Goal: Obtain resource: Download file/media

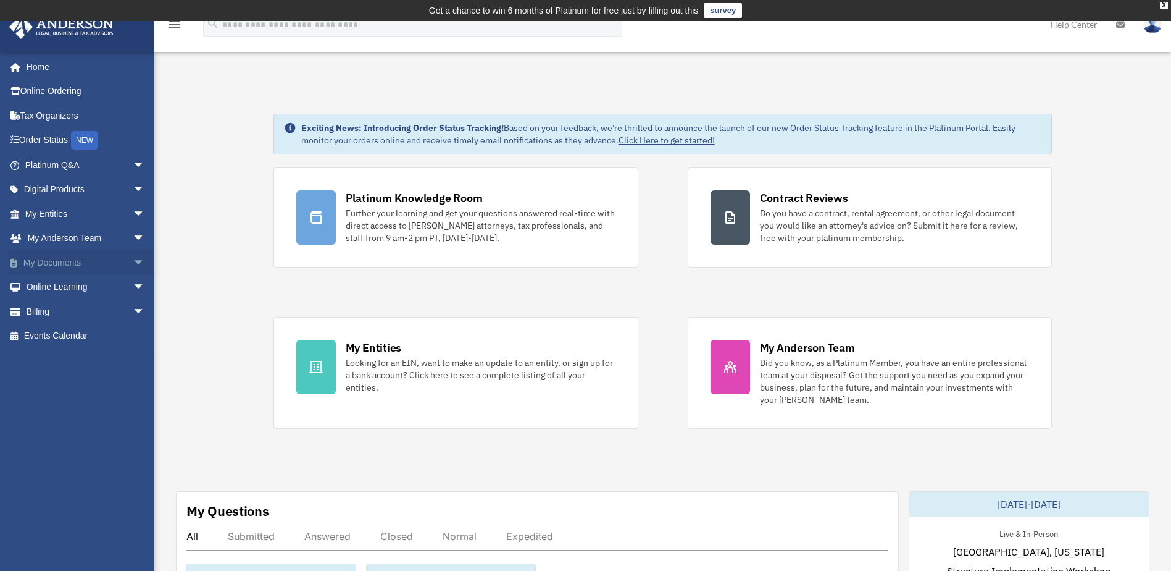
click at [54, 264] on link "My Documents arrow_drop_down" at bounding box center [86, 262] width 155 height 25
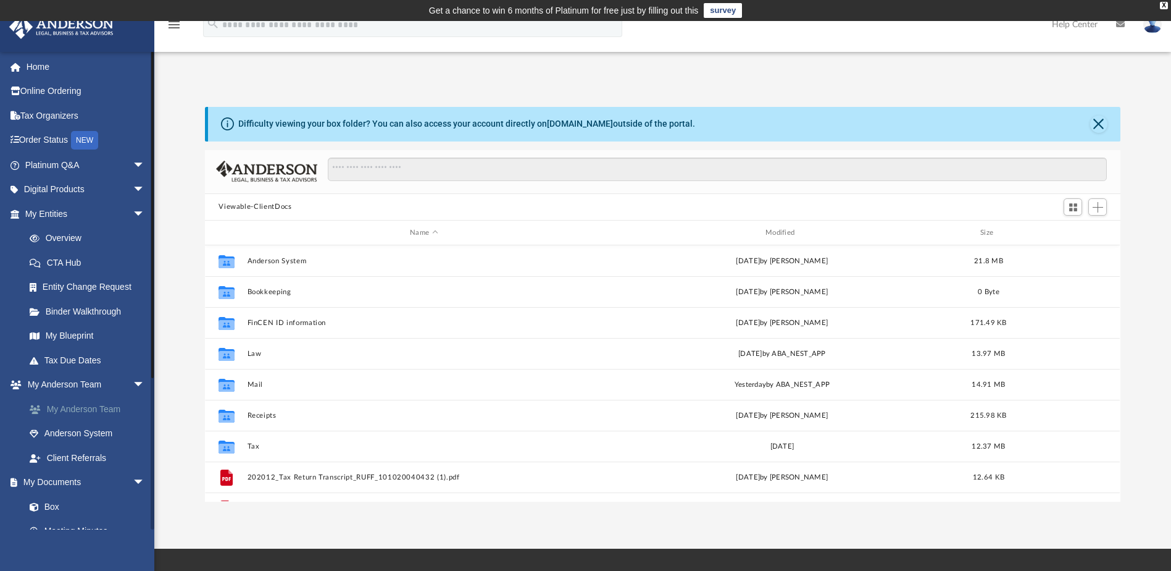
scroll to position [272, 907]
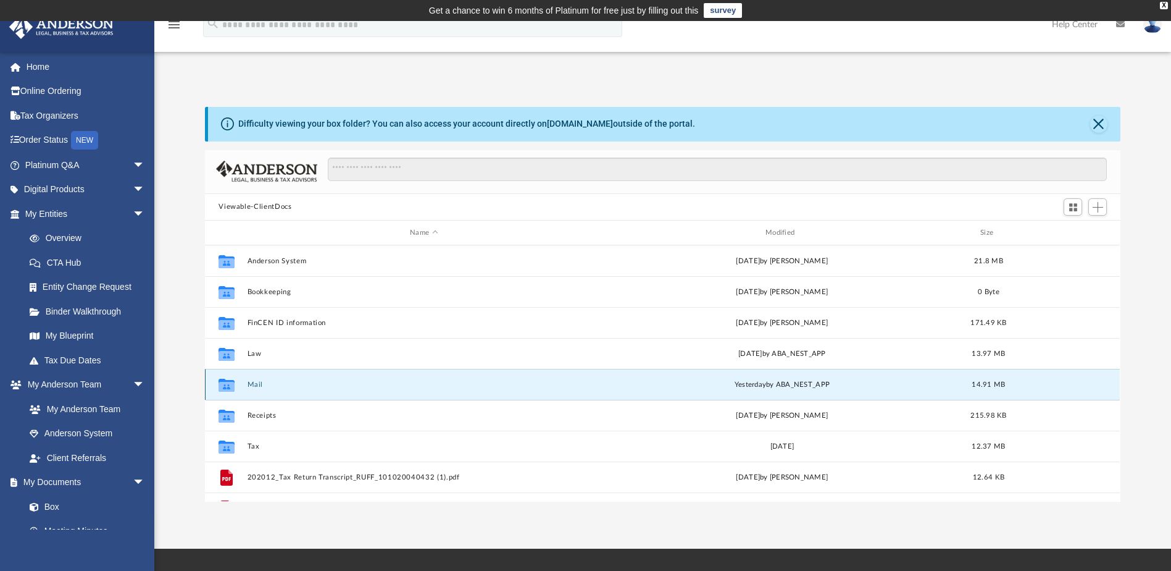
click at [251, 384] on button "Mail" at bounding box center [424, 384] width 353 height 8
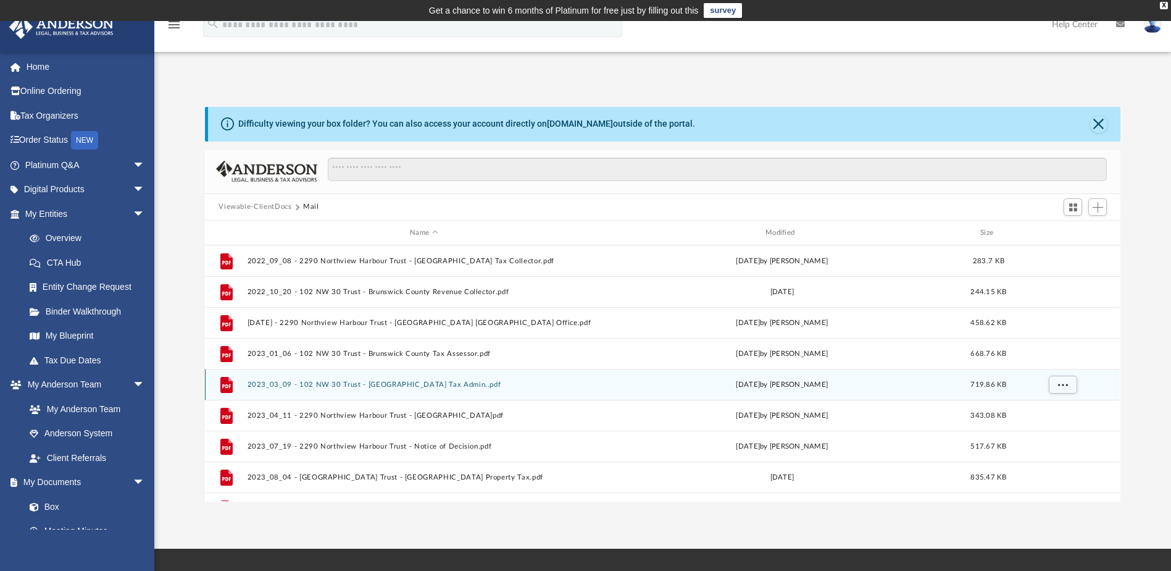
click at [222, 388] on icon "grid" at bounding box center [226, 385] width 12 height 16
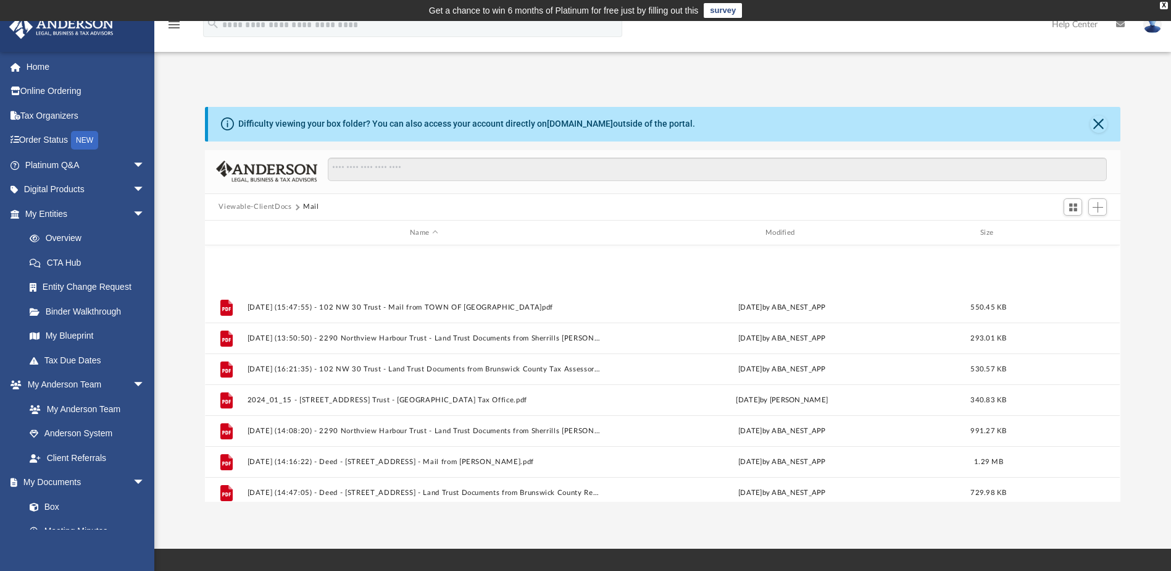
scroll to position [547, 0]
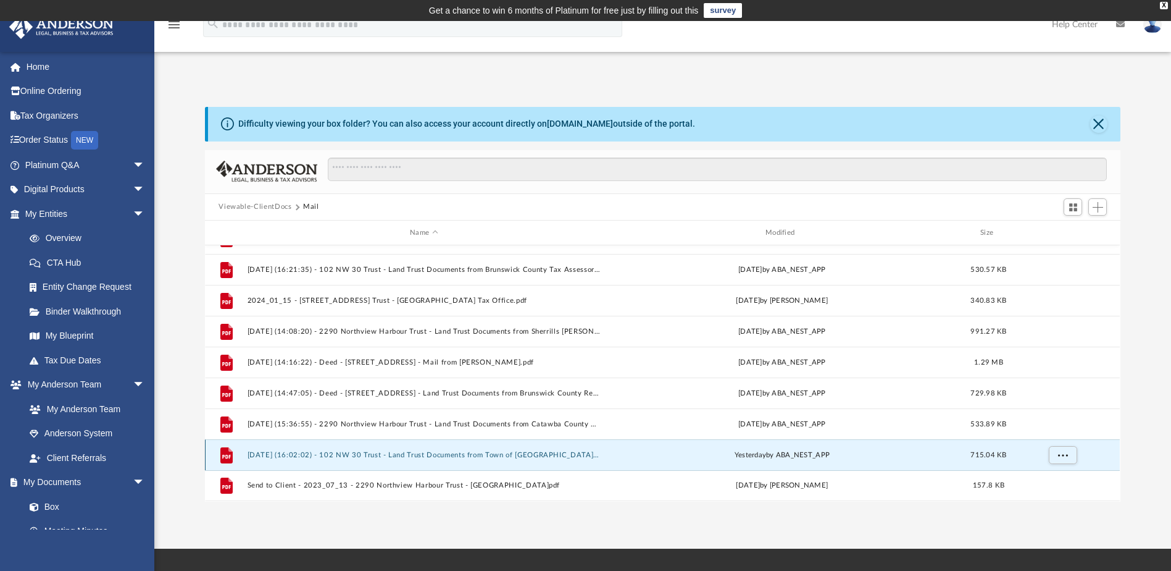
click at [496, 455] on button "[DATE] (16:02:02) - 102 NW 30 Trust - Land Trust Documents from Town of [GEOGRA…" at bounding box center [424, 455] width 353 height 8
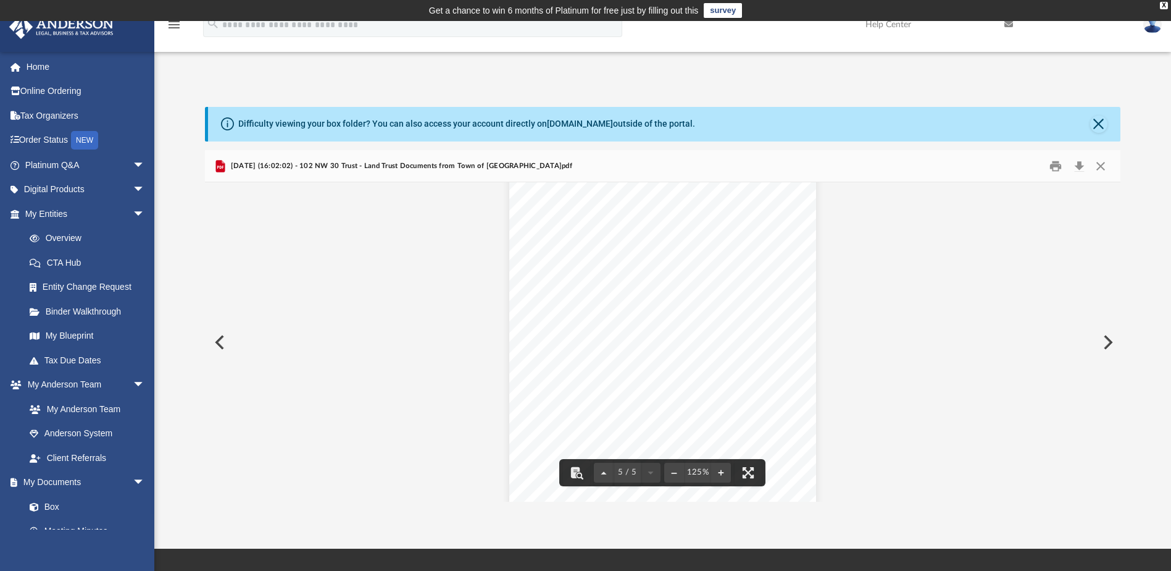
scroll to position [2693, 0]
